Goal: Task Accomplishment & Management: Manage account settings

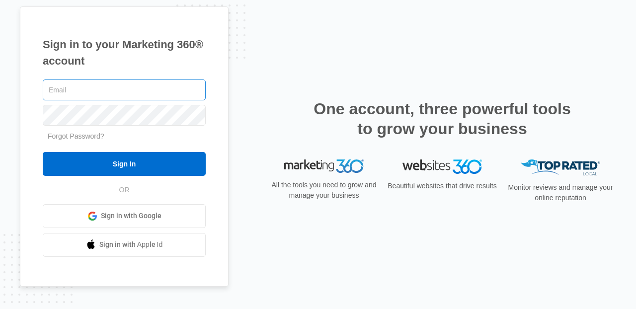
type input "[PERSON_NAME][EMAIL_ADDRESS][PERSON_NAME][DOMAIN_NAME]"
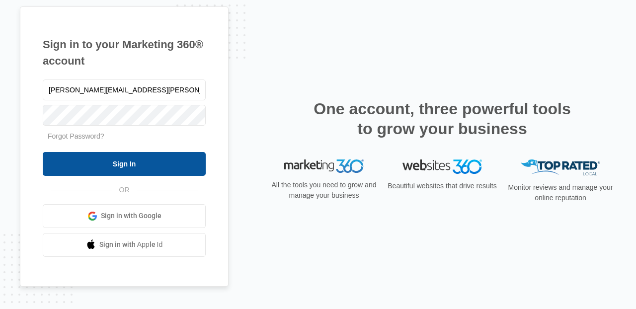
click at [175, 156] on input "Sign In" at bounding box center [124, 164] width 163 height 24
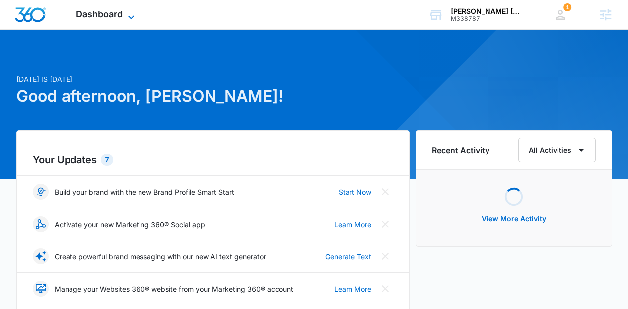
click at [132, 13] on icon at bounding box center [131, 17] width 12 height 12
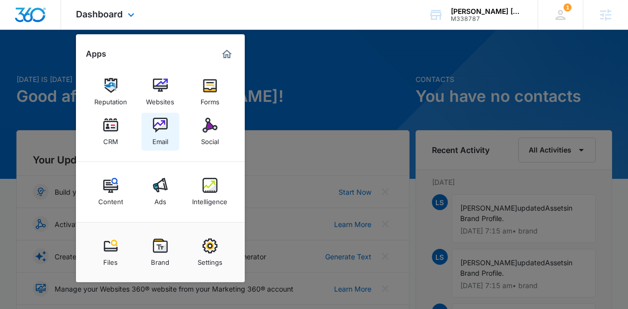
click at [165, 123] on img at bounding box center [160, 125] width 15 height 15
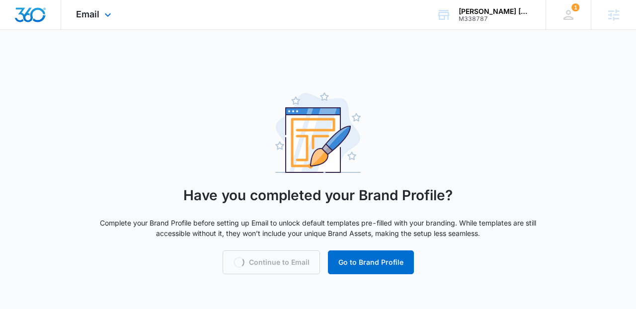
click at [30, 14] on img "Dashboard" at bounding box center [30, 14] width 32 height 15
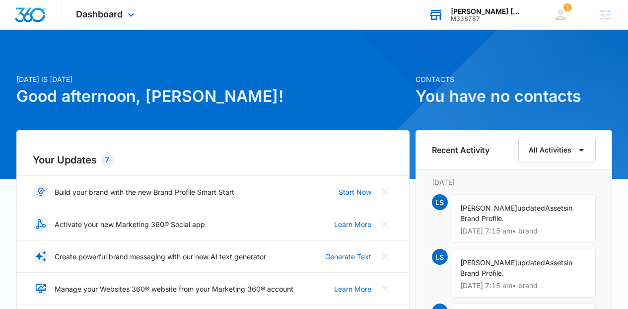
click at [457, 11] on div "[PERSON_NAME] [PERSON_NAME] Events Agency" at bounding box center [487, 11] width 73 height 8
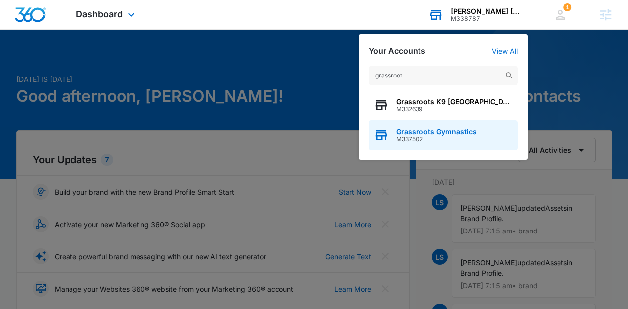
type input "grassroot"
click at [452, 136] on span "M337502" at bounding box center [436, 139] width 80 height 7
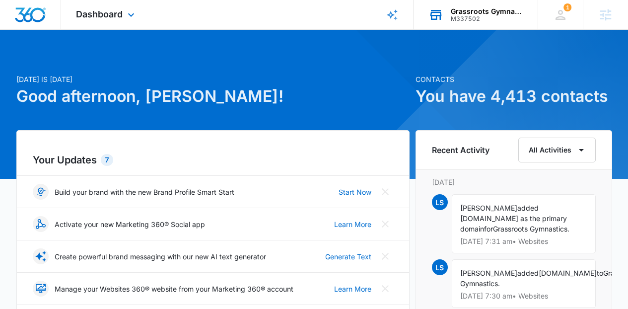
click at [140, 21] on div "Dashboard Apps Reputation Websites Forms CRM Email Social Content Ads Intellige…" at bounding box center [106, 14] width 91 height 29
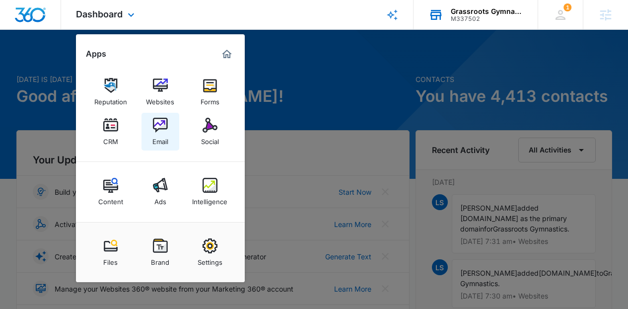
click at [165, 138] on div "Email" at bounding box center [160, 139] width 16 height 13
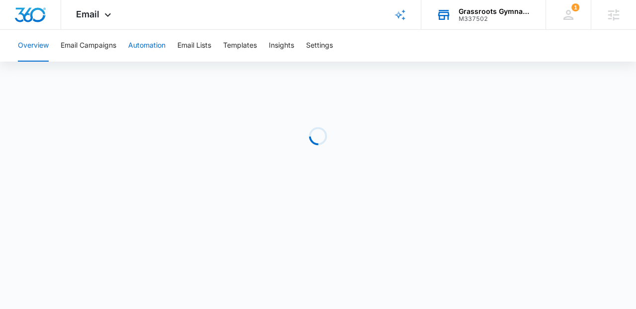
click at [151, 52] on button "Automation" at bounding box center [146, 46] width 37 height 32
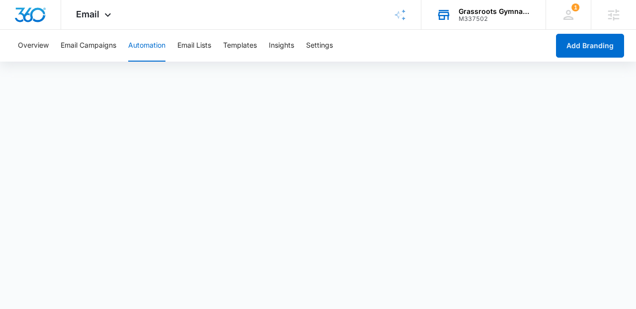
click at [517, 22] on div "Grassroots Gymnastics M337502 Your Accounts View All" at bounding box center [483, 14] width 124 height 29
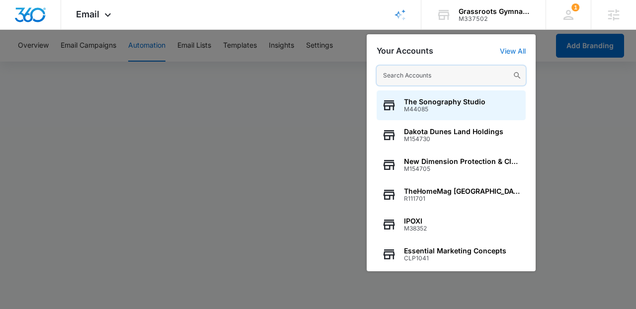
click at [466, 71] on input "text" at bounding box center [450, 76] width 149 height 20
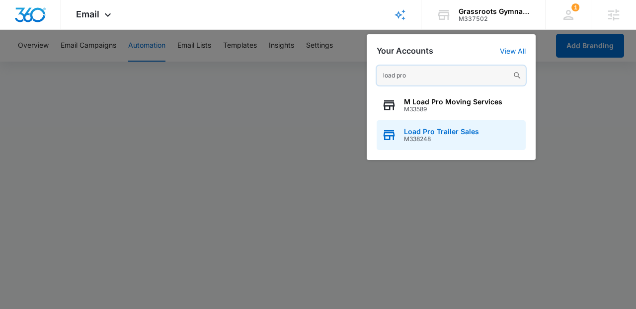
type input "load pro"
click at [430, 133] on span "Load Pro Trailer Sales" at bounding box center [441, 132] width 75 height 8
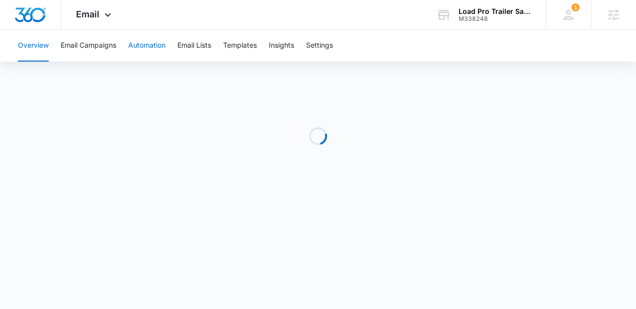
click at [156, 39] on button "Automation" at bounding box center [146, 46] width 37 height 32
